Goal: Task Accomplishment & Management: Manage account settings

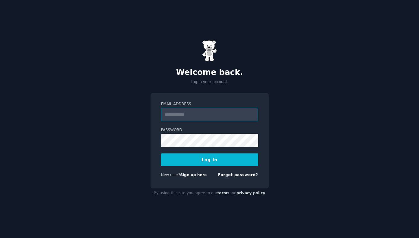
click at [210, 118] on input "Email Address" at bounding box center [209, 114] width 97 height 13
type input "**********"
click at [210, 163] on button "Log In" at bounding box center [209, 159] width 97 height 13
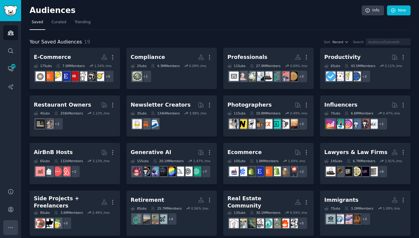
click at [9, 225] on icon "Sidebar" at bounding box center [11, 227] width 6 height 6
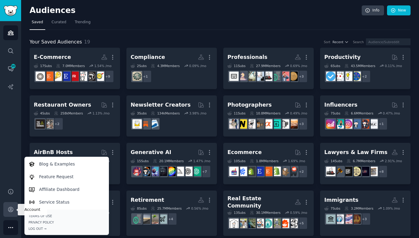
click at [10, 213] on link "Account" at bounding box center [10, 209] width 15 height 15
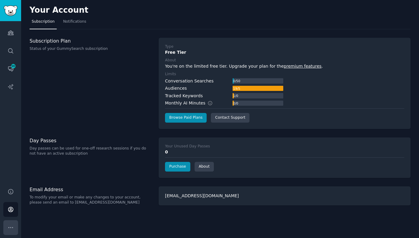
click at [6, 226] on button "More" at bounding box center [10, 227] width 15 height 15
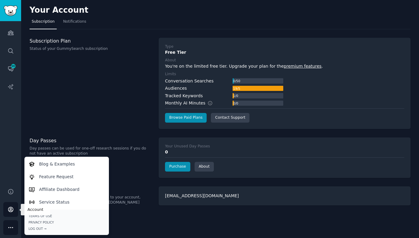
click at [13, 211] on icon "Sidebar" at bounding box center [11, 209] width 6 height 6
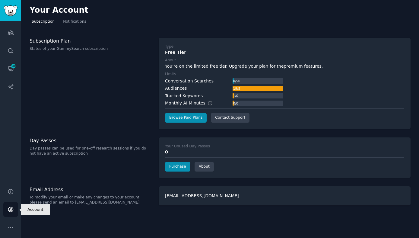
click at [13, 212] on icon "Sidebar" at bounding box center [11, 209] width 6 height 6
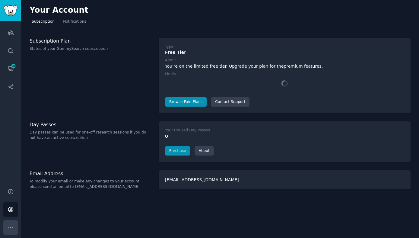
click at [10, 227] on icon "Sidebar" at bounding box center [11, 227] width 6 height 6
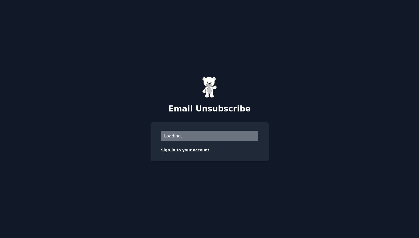
click at [194, 152] on link "Sign in to your account" at bounding box center [185, 150] width 48 height 4
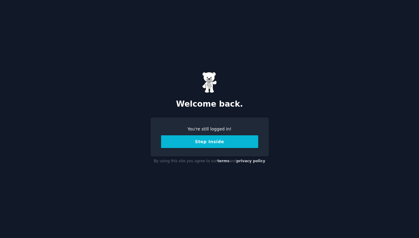
click at [202, 142] on button "Step Inside" at bounding box center [209, 141] width 97 height 13
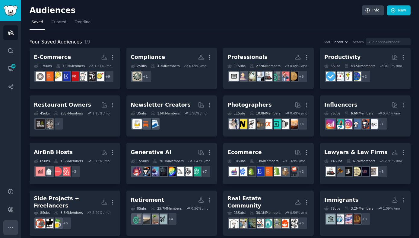
click at [14, 232] on button "More" at bounding box center [10, 227] width 15 height 15
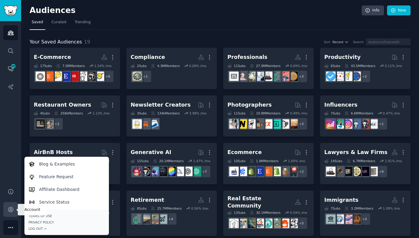
click at [12, 211] on icon "Sidebar" at bounding box center [11, 209] width 6 height 6
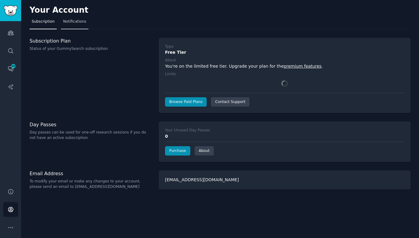
click at [75, 24] on span "Notifications" at bounding box center [74, 21] width 23 height 5
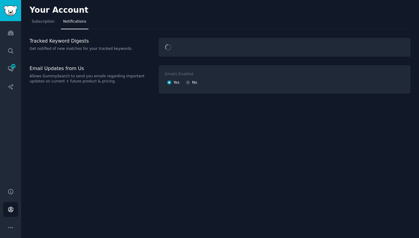
click at [189, 85] on div at bounding box center [188, 82] width 4 height 5
click at [189, 83] on input "No" at bounding box center [188, 82] width 4 height 4
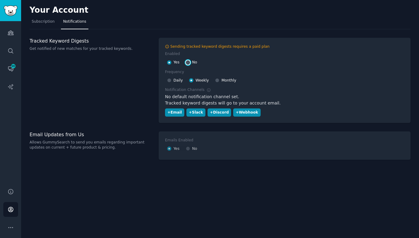
click at [187, 62] on input "No" at bounding box center [188, 62] width 4 height 4
click at [190, 63] on div "Sending tracked keyword digests requires a paid plan Enabled Yes No Frequency D…" at bounding box center [285, 80] width 252 height 85
click at [189, 63] on div "Sending tracked keyword digests requires a paid plan Enabled Yes No Frequency D…" at bounding box center [285, 80] width 252 height 85
click at [187, 61] on div "Sending tracked keyword digests requires a paid plan Enabled Yes No Frequency D…" at bounding box center [285, 80] width 252 height 85
radio input "false"
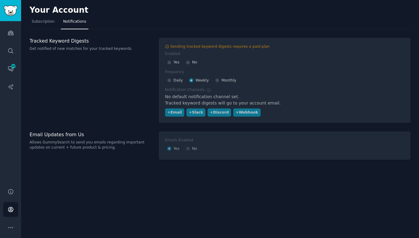
radio input "true"
radio input "false"
radio input "true"
click at [194, 173] on div "Your Account Subscription Notifications Tracked Keyword Digests Get notified of…" at bounding box center [220, 119] width 398 height 238
